Goal: Navigation & Orientation: Find specific page/section

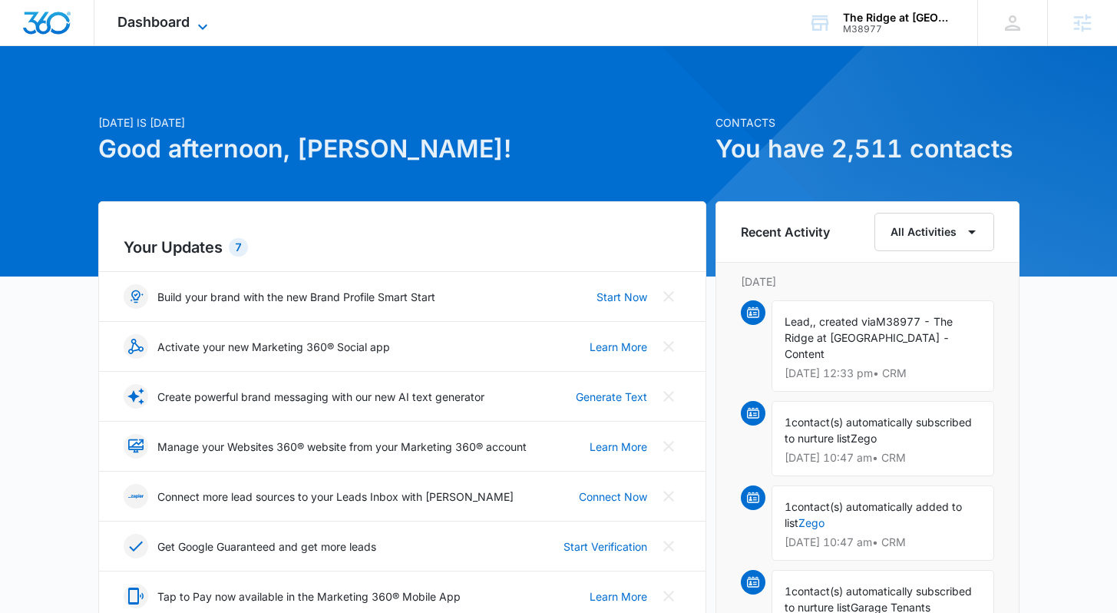
click at [203, 22] on icon at bounding box center [203, 27] width 18 height 18
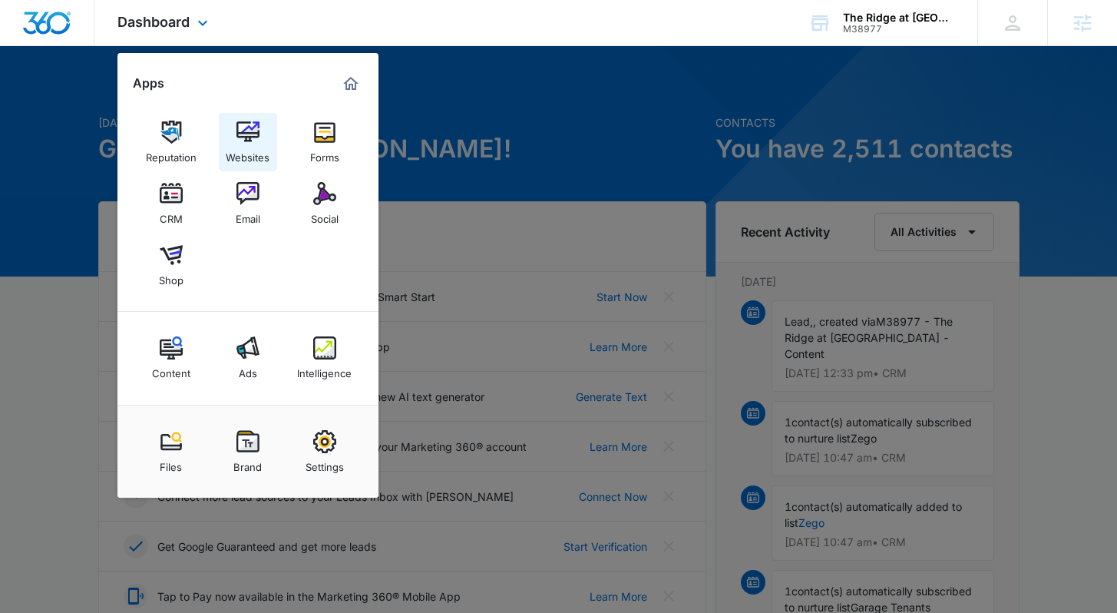
click at [240, 133] on img at bounding box center [248, 132] width 23 height 23
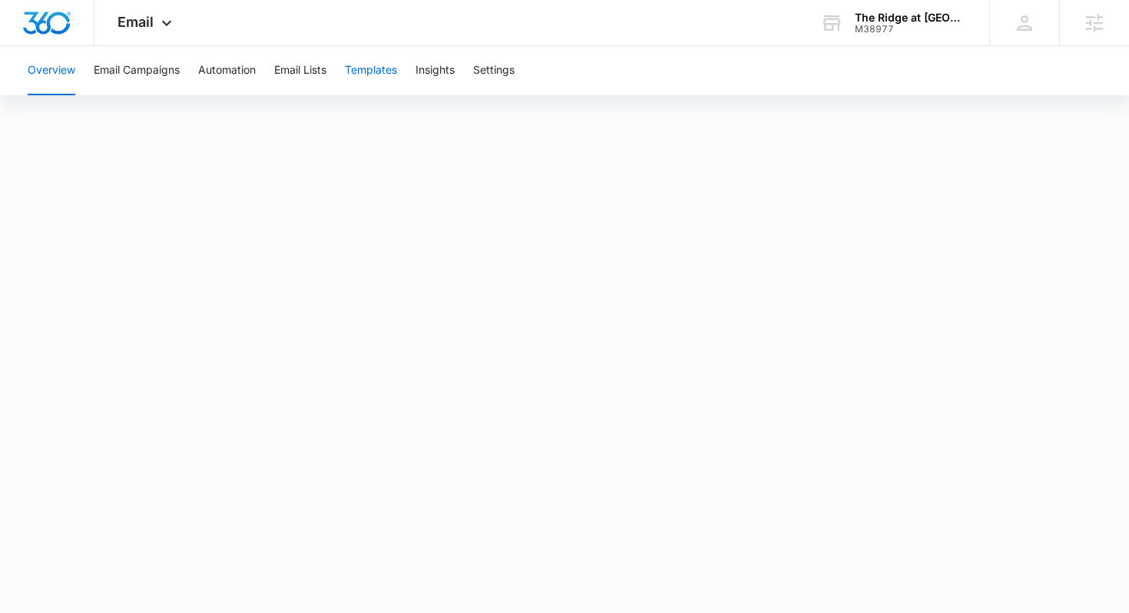
click at [362, 73] on button "Templates" at bounding box center [371, 70] width 52 height 49
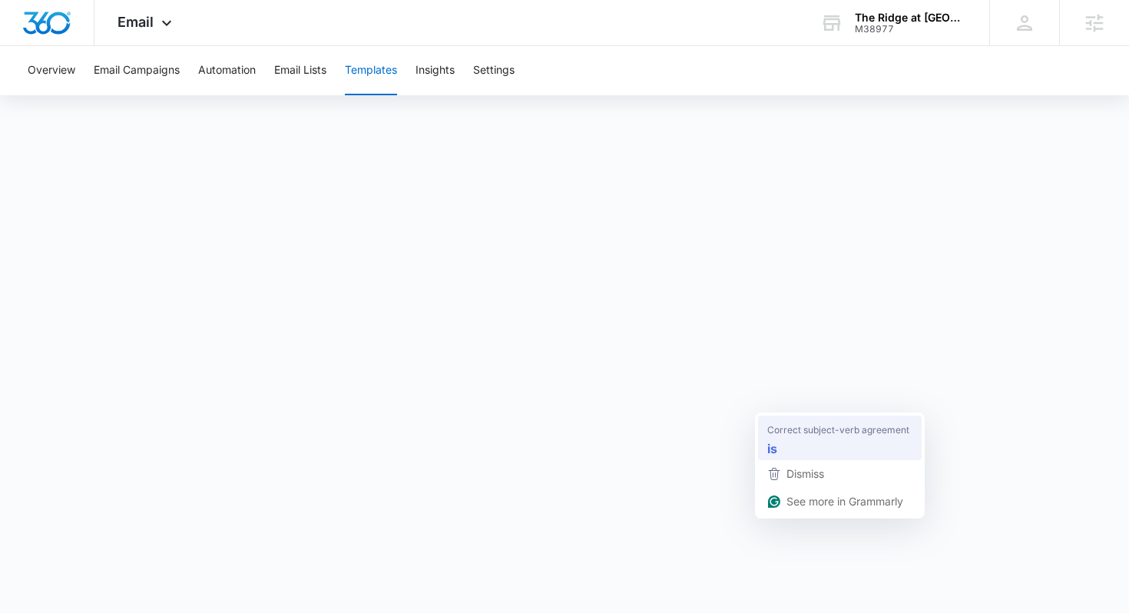
click at [782, 425] on span "Correct subject-verb agreement" at bounding box center [838, 429] width 142 height 15
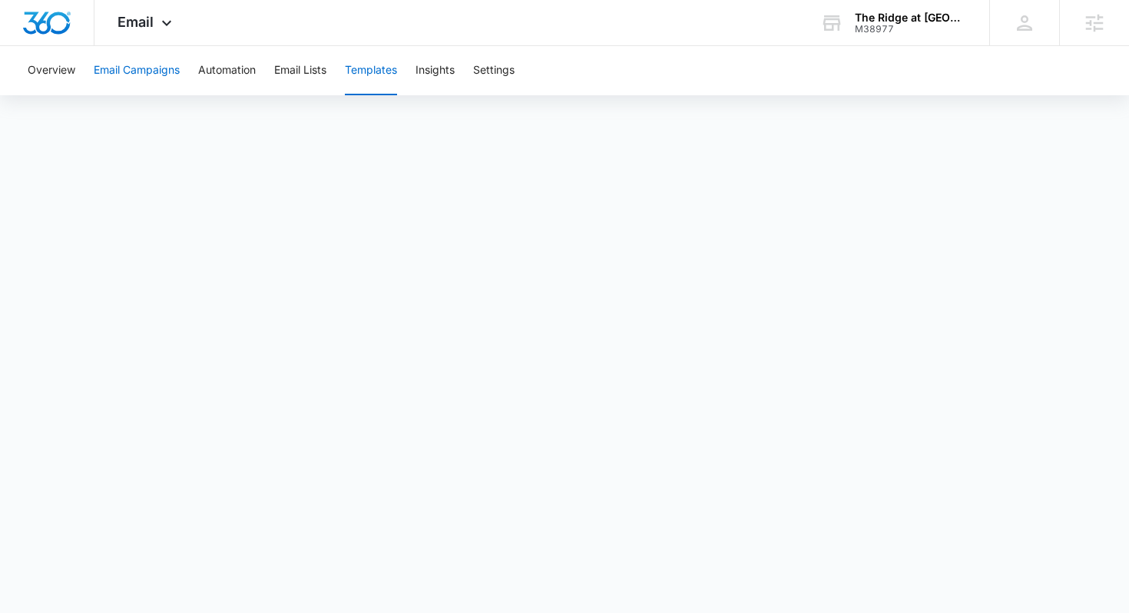
click at [165, 72] on button "Email Campaigns" at bounding box center [137, 70] width 86 height 49
click at [152, 15] on span "Email" at bounding box center [135, 22] width 36 height 16
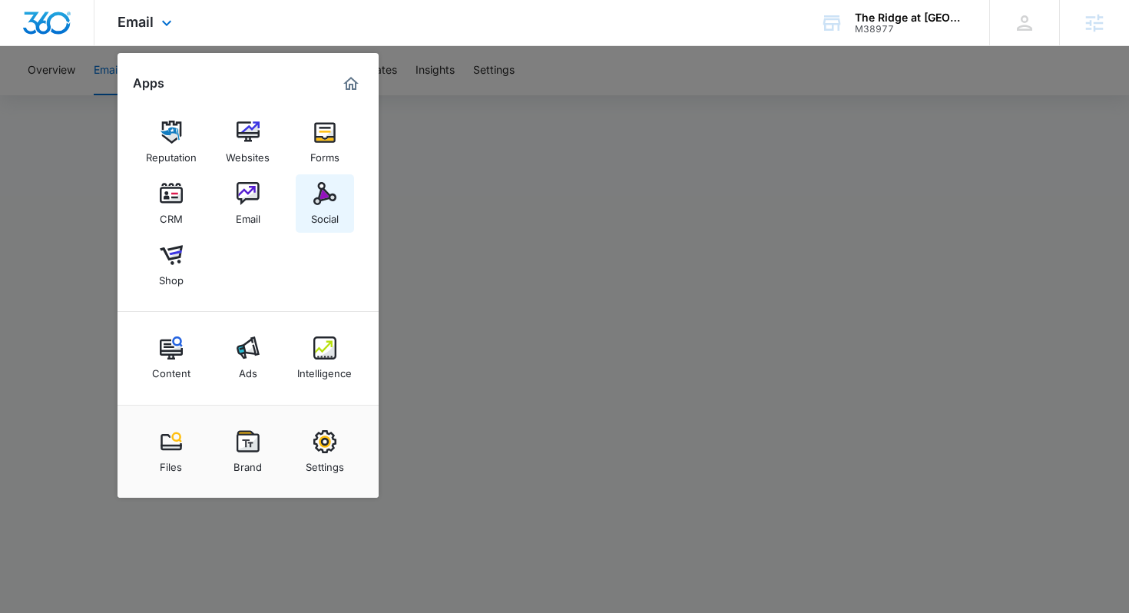
click at [322, 206] on div "Social" at bounding box center [325, 215] width 28 height 20
